Goal: Find specific page/section: Find specific page/section

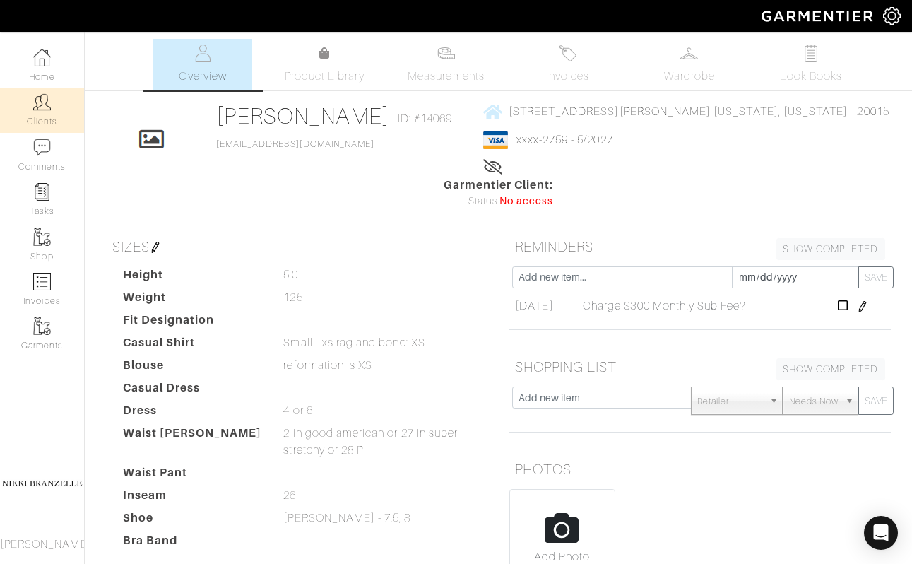
click at [55, 103] on link "Clients" at bounding box center [42, 110] width 84 height 44
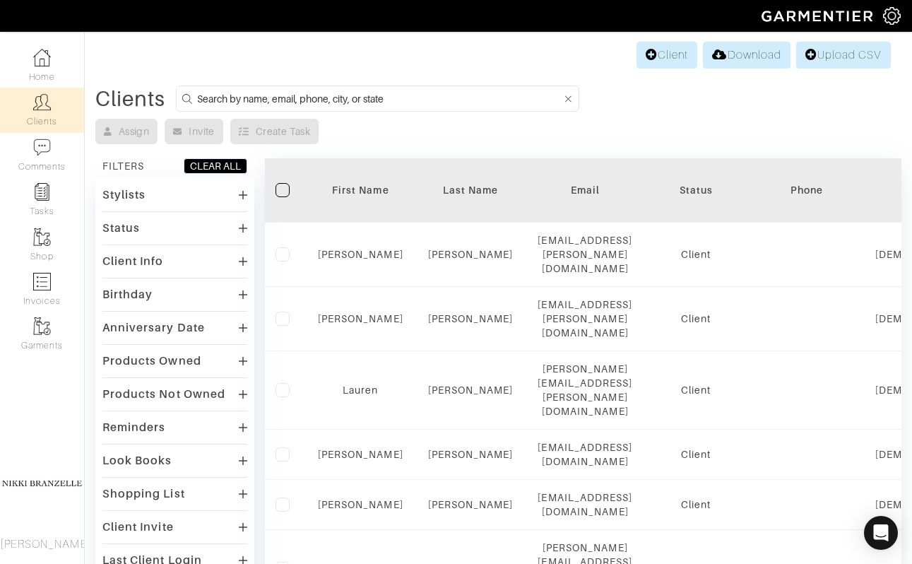
click at [330, 109] on form at bounding box center [377, 98] width 403 height 26
click at [330, 97] on input at bounding box center [379, 99] width 365 height 18
type input "[PERSON_NAME]"
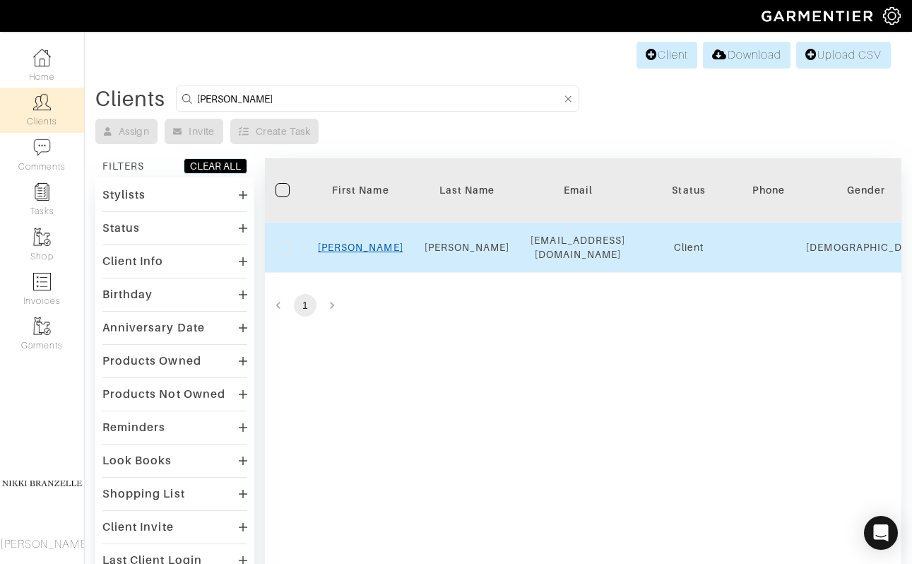
click at [362, 253] on link "[PERSON_NAME]" at bounding box center [360, 247] width 85 height 11
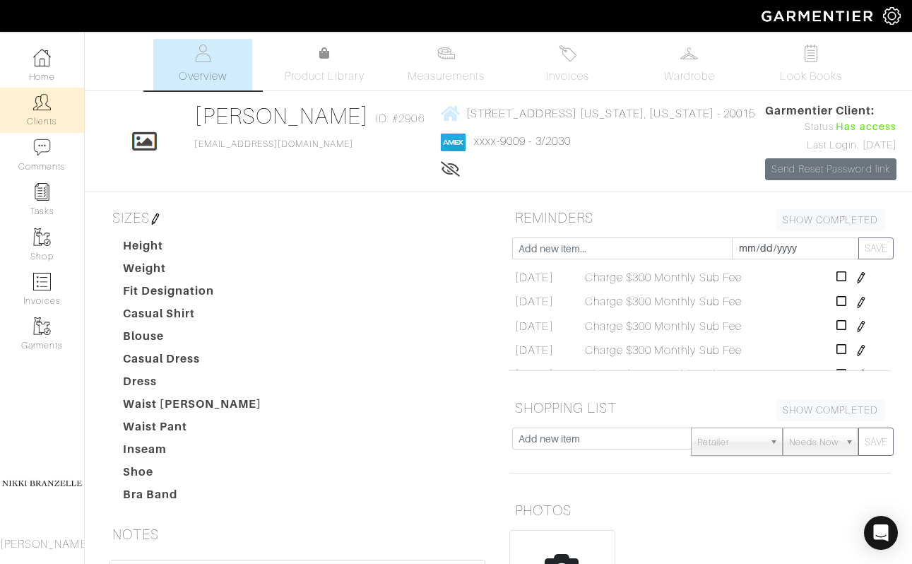
click at [37, 121] on link "Clients" at bounding box center [42, 110] width 84 height 44
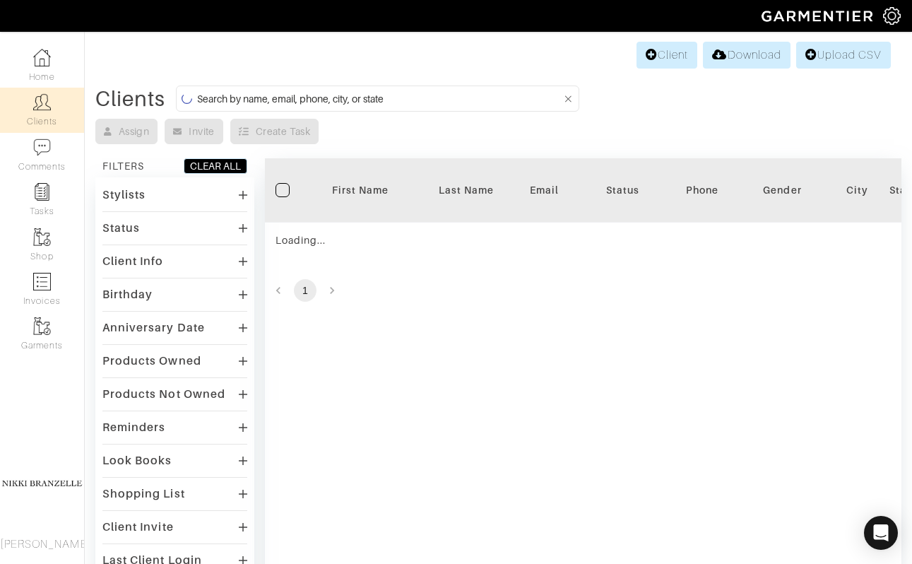
click at [338, 97] on input at bounding box center [379, 99] width 365 height 18
type input ";"
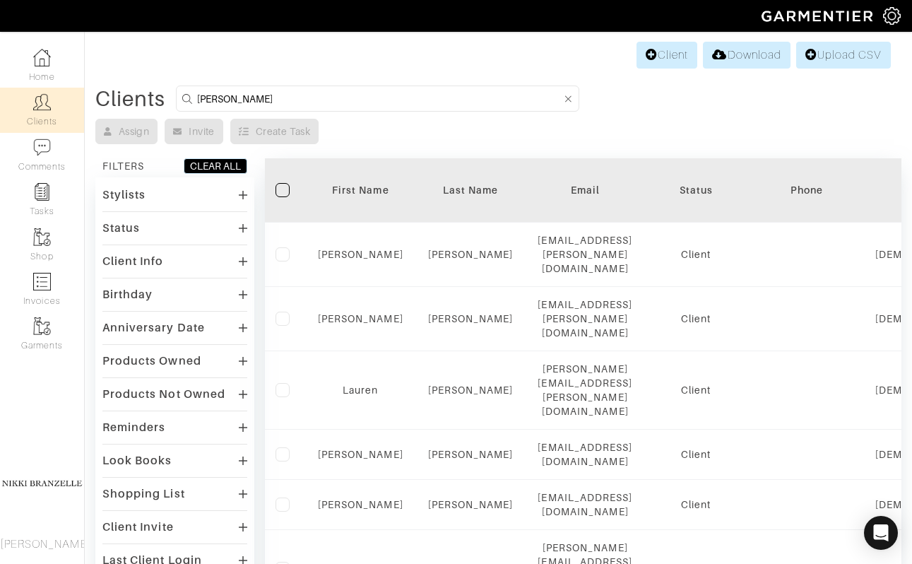
type input "liz"
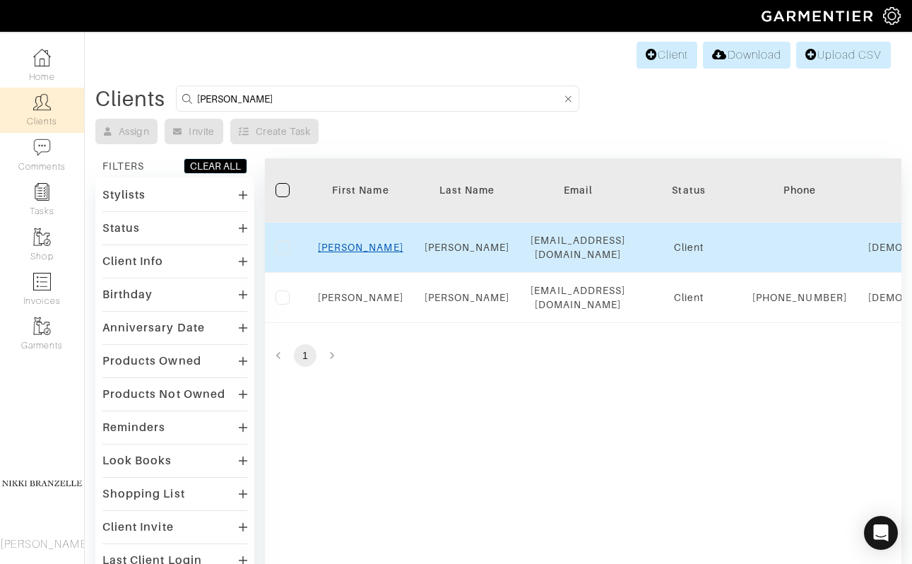
click at [362, 253] on link "Liz" at bounding box center [360, 247] width 85 height 11
